Goal: Task Accomplishment & Management: Use online tool/utility

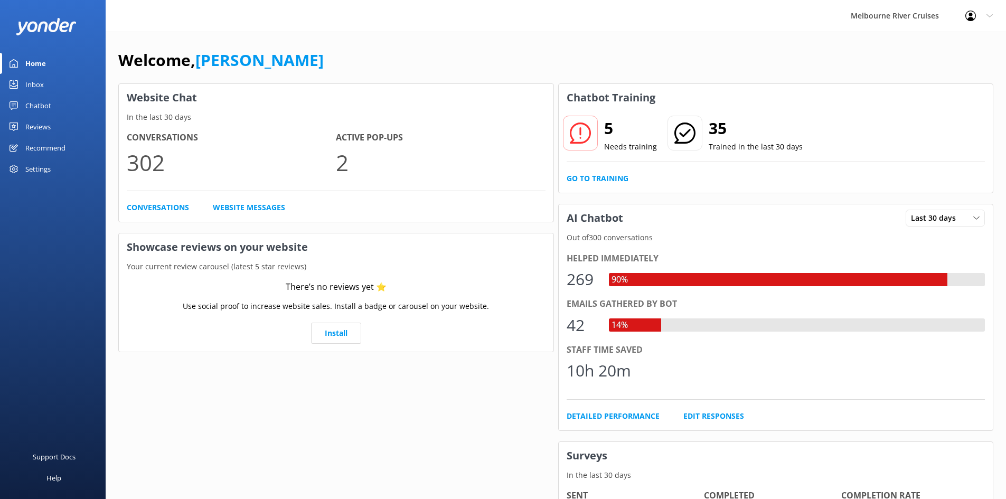
click at [34, 89] on div "Inbox" at bounding box center [34, 84] width 18 height 21
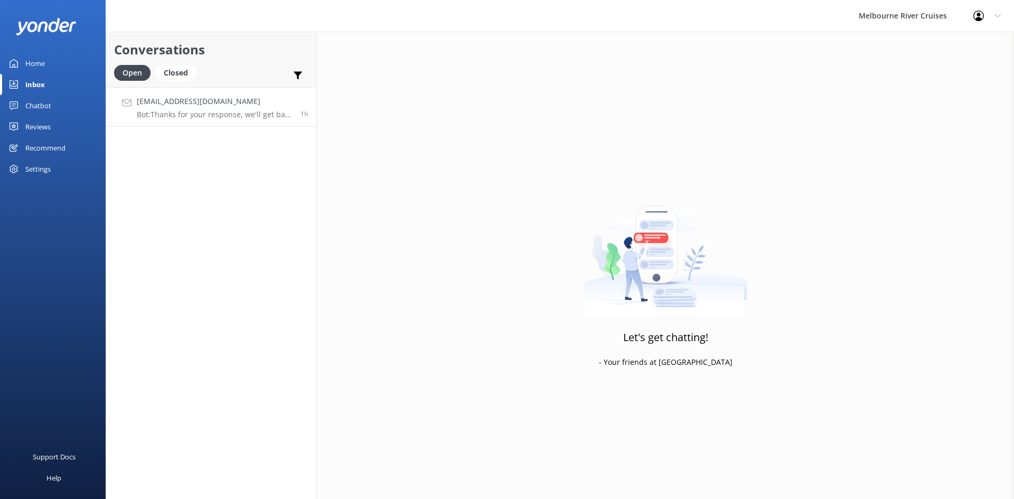
click at [192, 102] on h4 "[EMAIL_ADDRESS][DOMAIN_NAME]" at bounding box center [215, 102] width 156 height 12
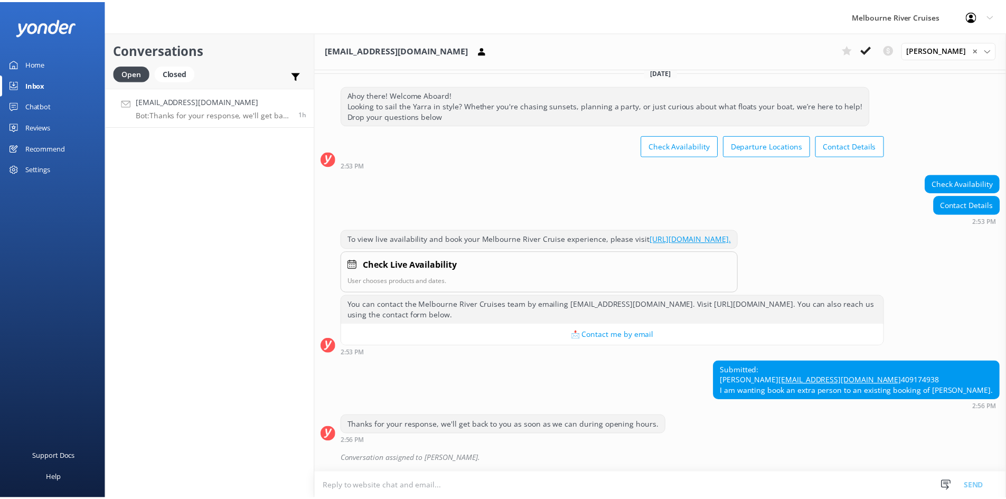
scroll to position [42, 0]
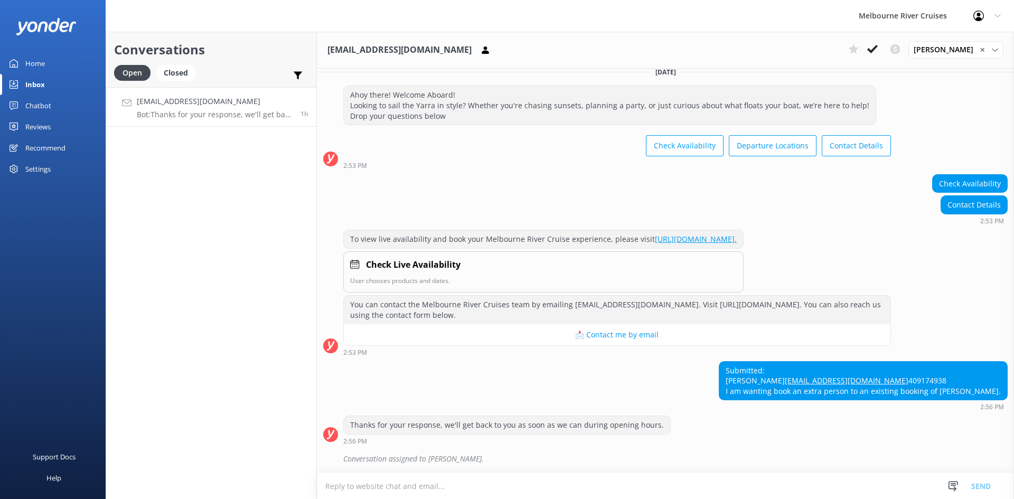
click at [47, 69] on link "Home" at bounding box center [53, 63] width 106 height 21
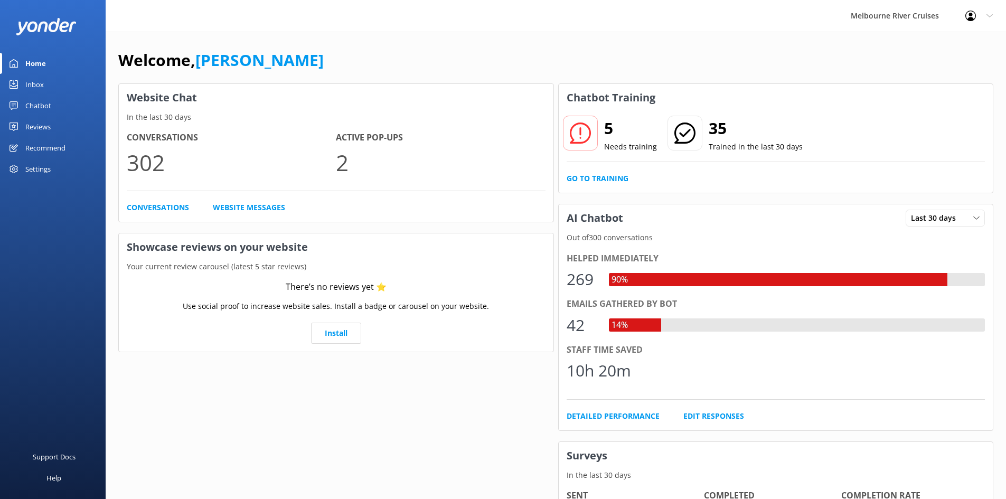
click at [596, 172] on div "5 Needs training 35 Trained in the last 30 days Go to Training" at bounding box center [776, 151] width 435 height 81
click at [598, 175] on link "Go to Training" at bounding box center [598, 179] width 62 height 12
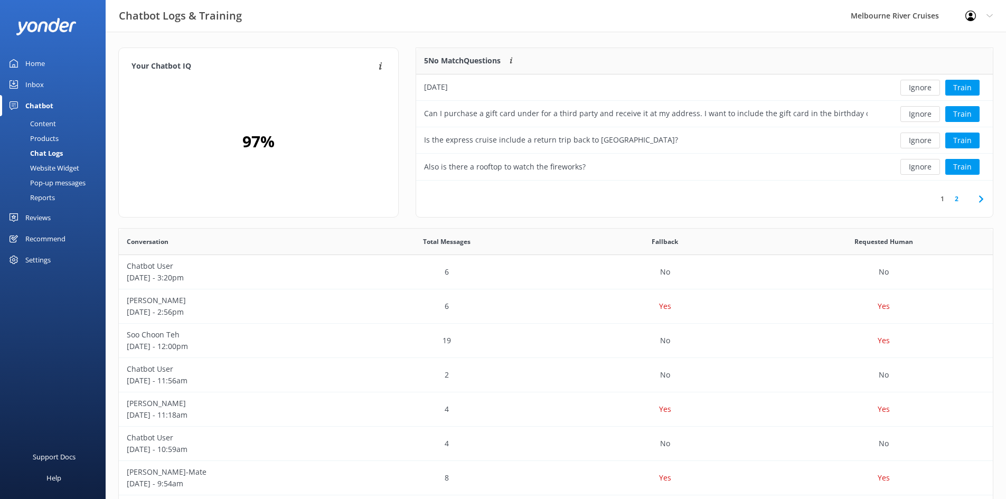
scroll to position [362, 866]
click at [932, 167] on button "Ignore" at bounding box center [921, 167] width 40 height 16
click at [929, 91] on button "Ignore" at bounding box center [921, 88] width 40 height 16
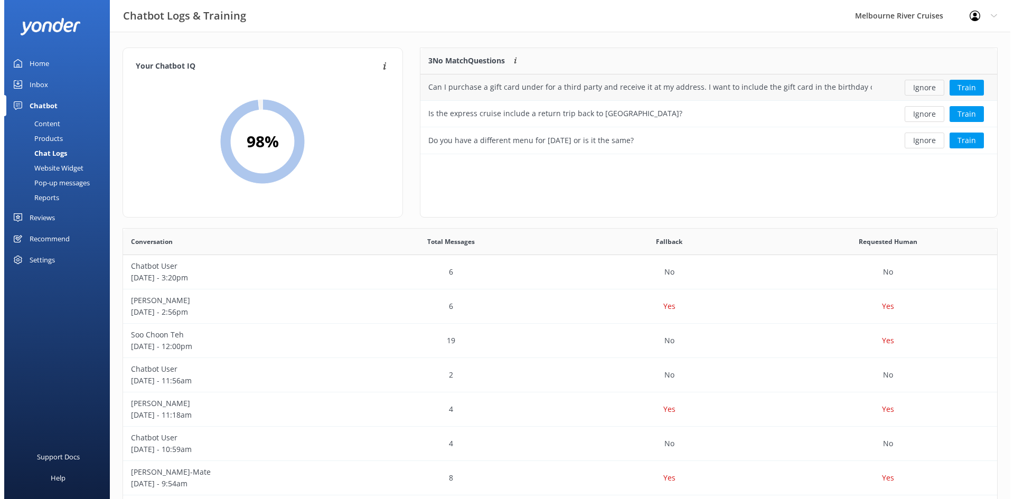
scroll to position [98, 569]
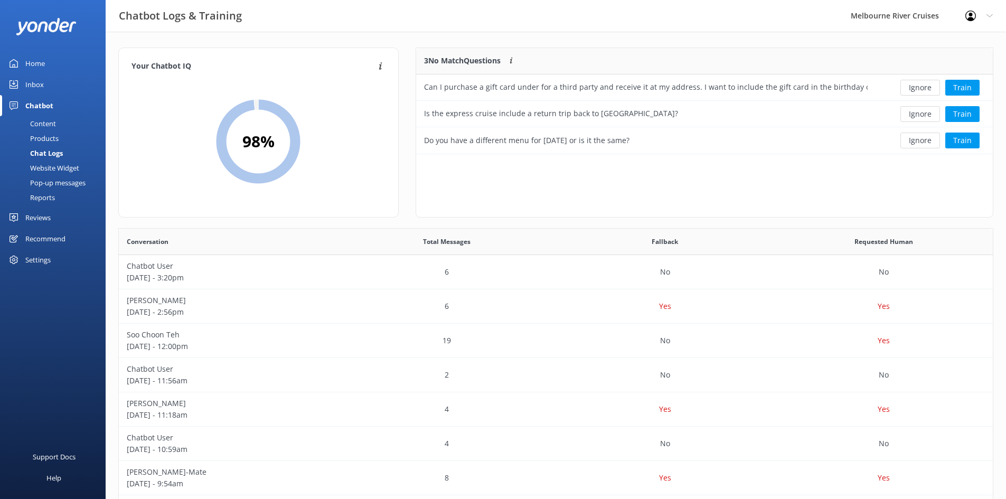
click at [59, 85] on link "Inbox" at bounding box center [53, 84] width 106 height 21
